Goal: Check status: Check status

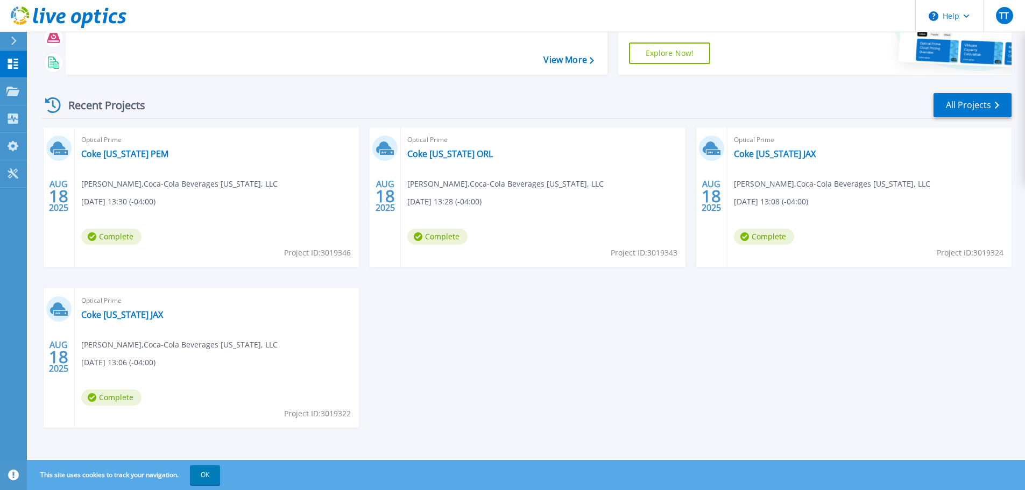
scroll to position [52, 0]
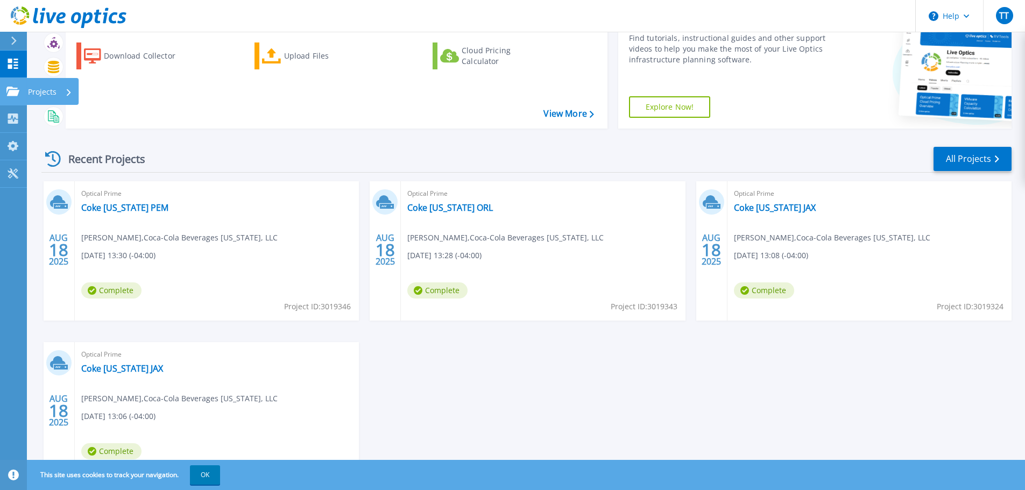
click at [6, 91] on icon at bounding box center [12, 91] width 13 height 9
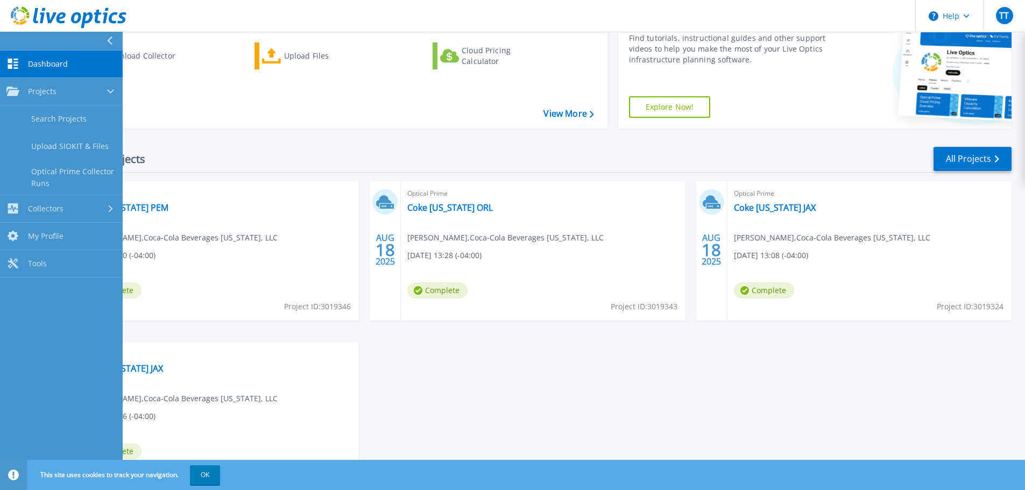
click at [479, 413] on div "AUG 18 2025 Optical Prime Coke Florida PEM Tim Trentadue , Coca-Cola Beverages …" at bounding box center [522, 342] width 979 height 322
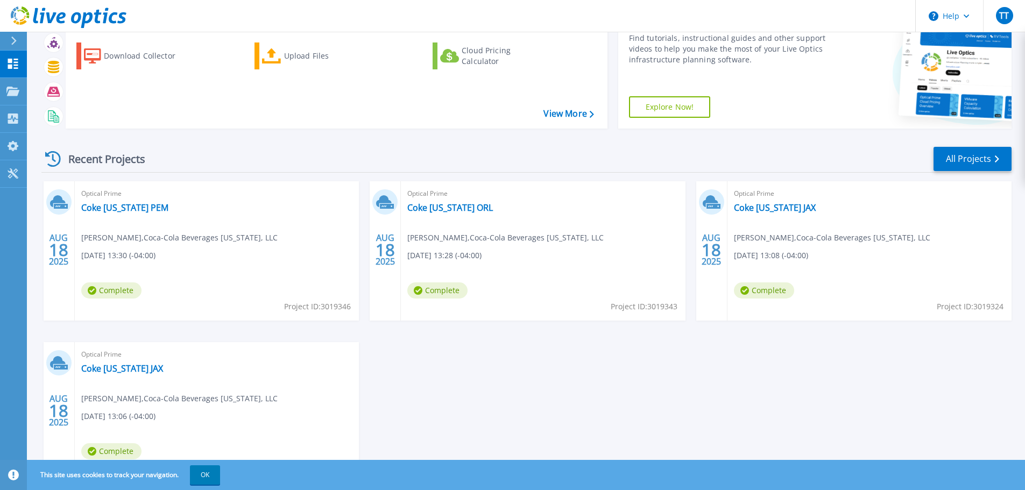
scroll to position [0, 0]
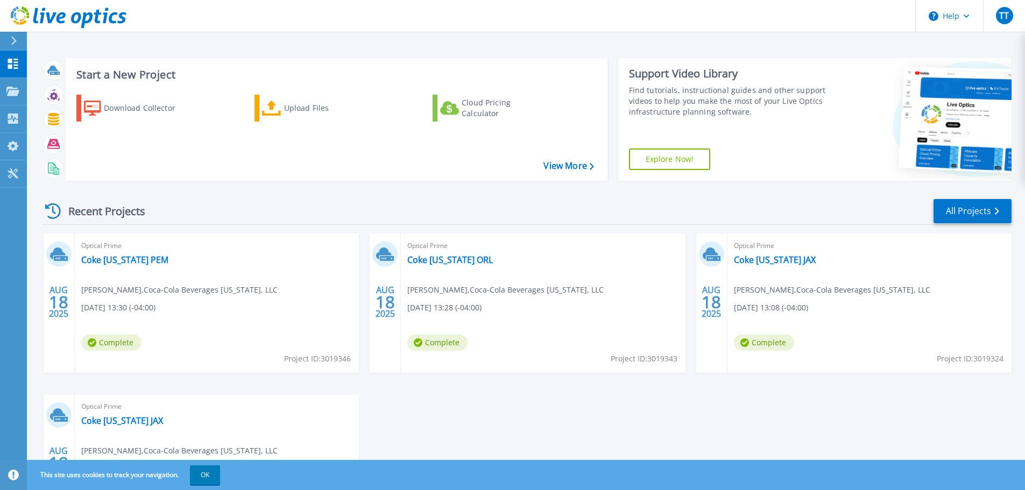
click at [178, 288] on span "Tim Trentadue , Coca-Cola Beverages Florida, LLC" at bounding box center [179, 290] width 196 height 12
click at [109, 261] on link "Coke [US_STATE] PEM" at bounding box center [124, 260] width 87 height 11
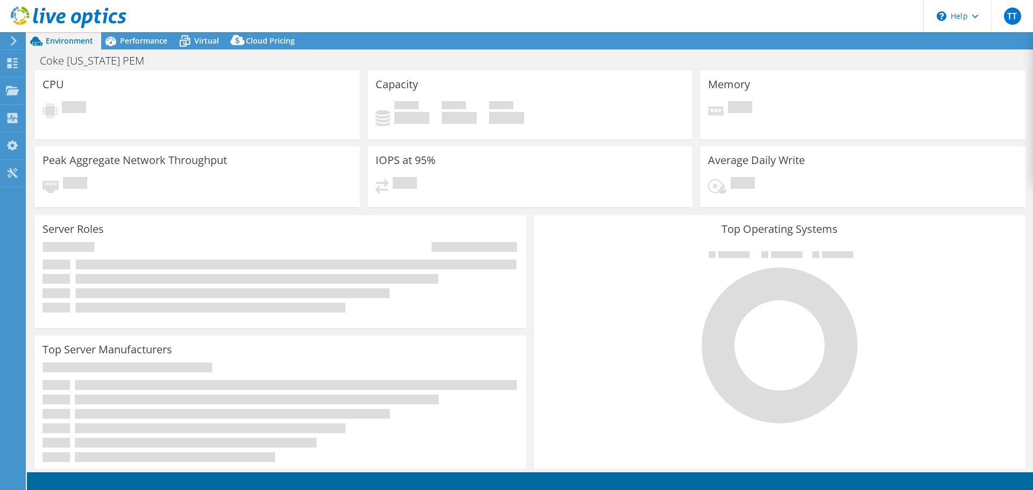
select select "USD"
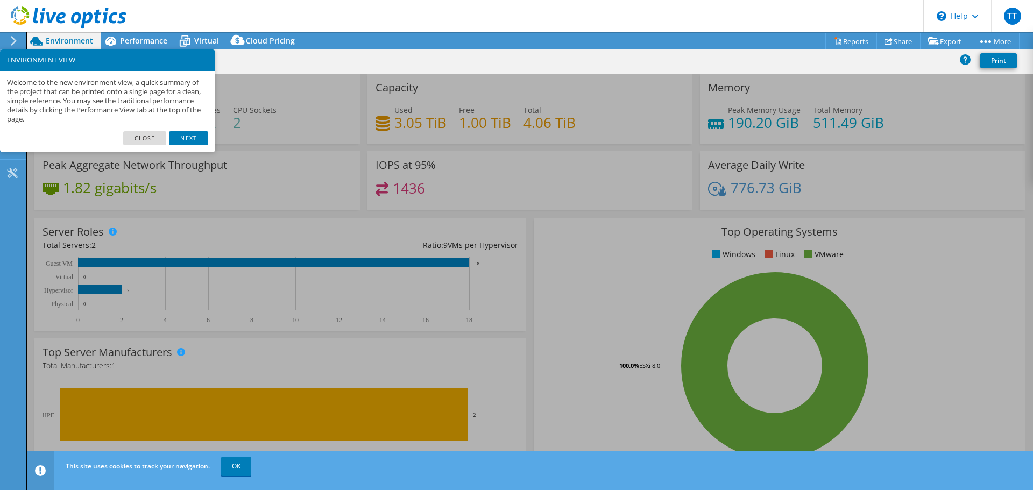
click at [148, 139] on link "Close" at bounding box center [145, 138] width 44 height 14
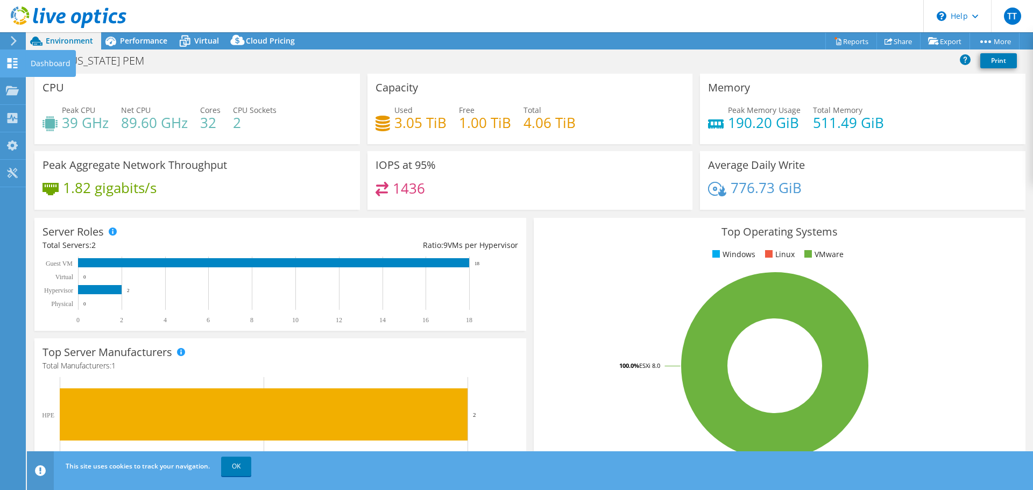
click at [15, 61] on use at bounding box center [13, 63] width 10 height 10
